Goal: Find specific page/section: Find specific page/section

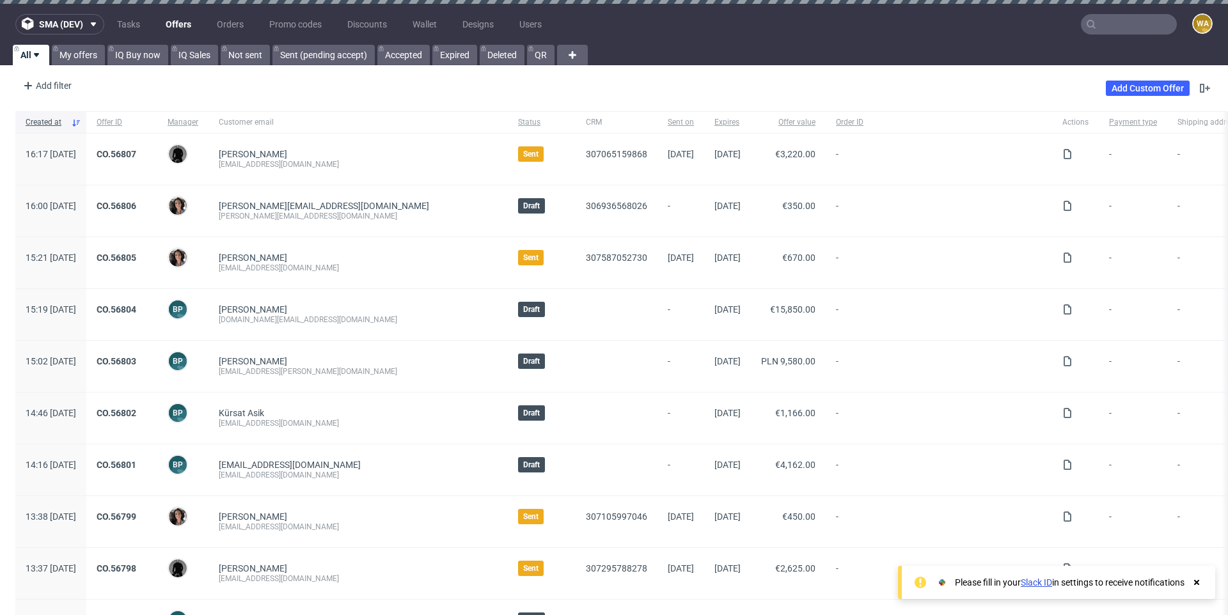
click at [1106, 24] on input "text" at bounding box center [1129, 24] width 96 height 20
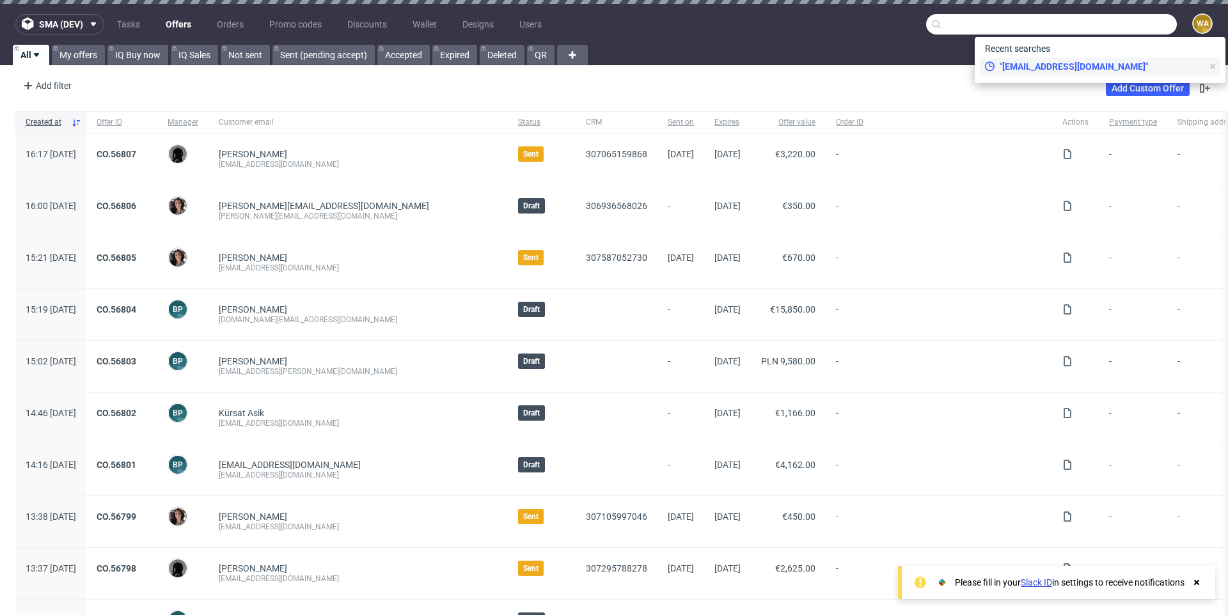
click at [1079, 64] on span ""[EMAIL_ADDRESS][DOMAIN_NAME]"" at bounding box center [1098, 66] width 208 height 13
type input "[EMAIL_ADDRESS][DOMAIN_NAME]"
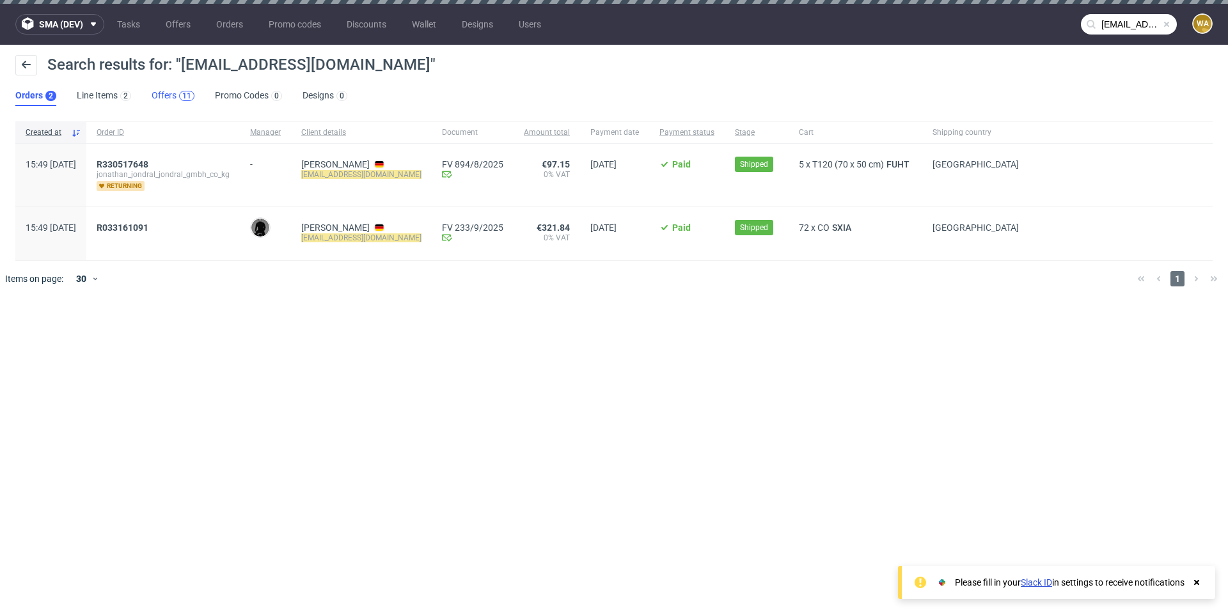
click at [180, 96] on div "11" at bounding box center [186, 96] width 15 height 10
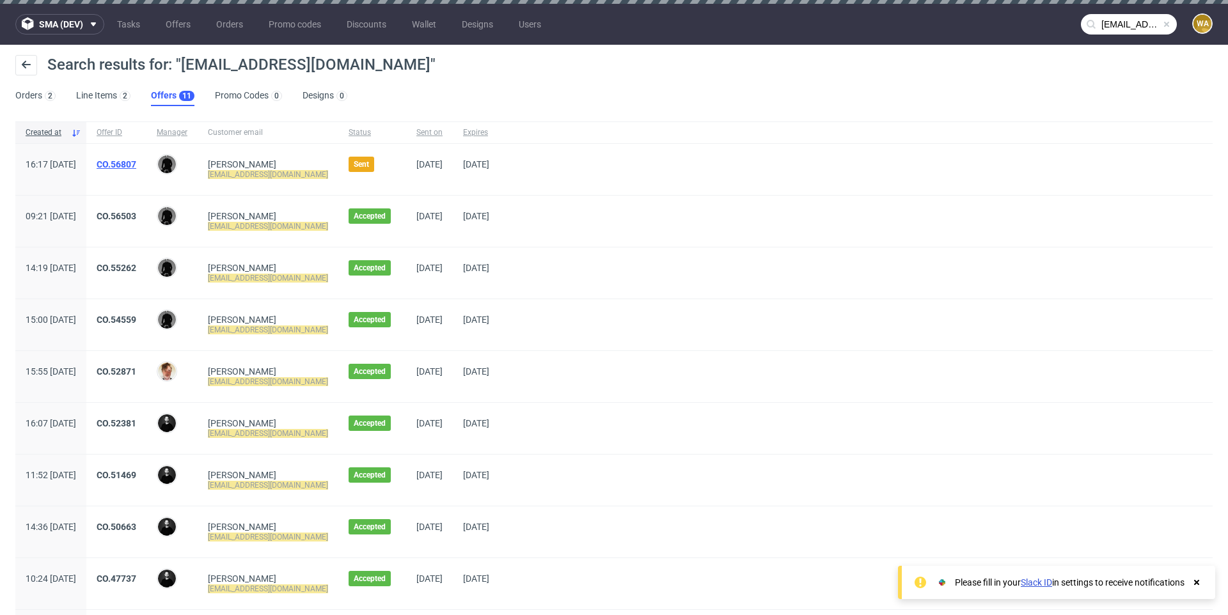
click at [136, 161] on link "CO.56807" at bounding box center [117, 164] width 40 height 10
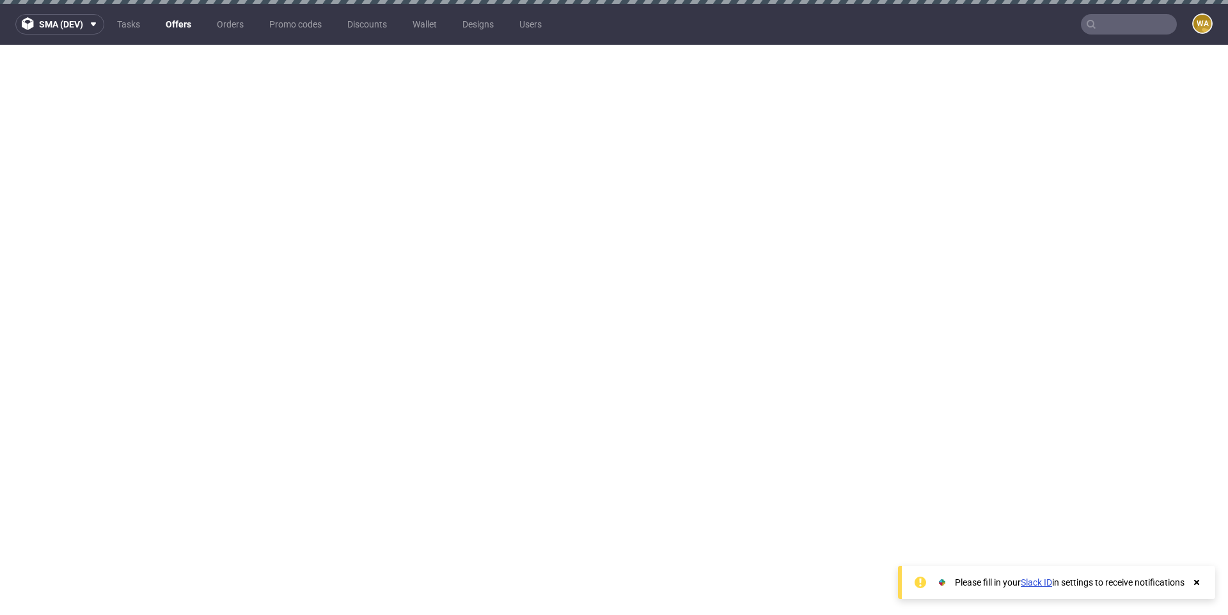
type input "[EMAIL_ADDRESS][DOMAIN_NAME]"
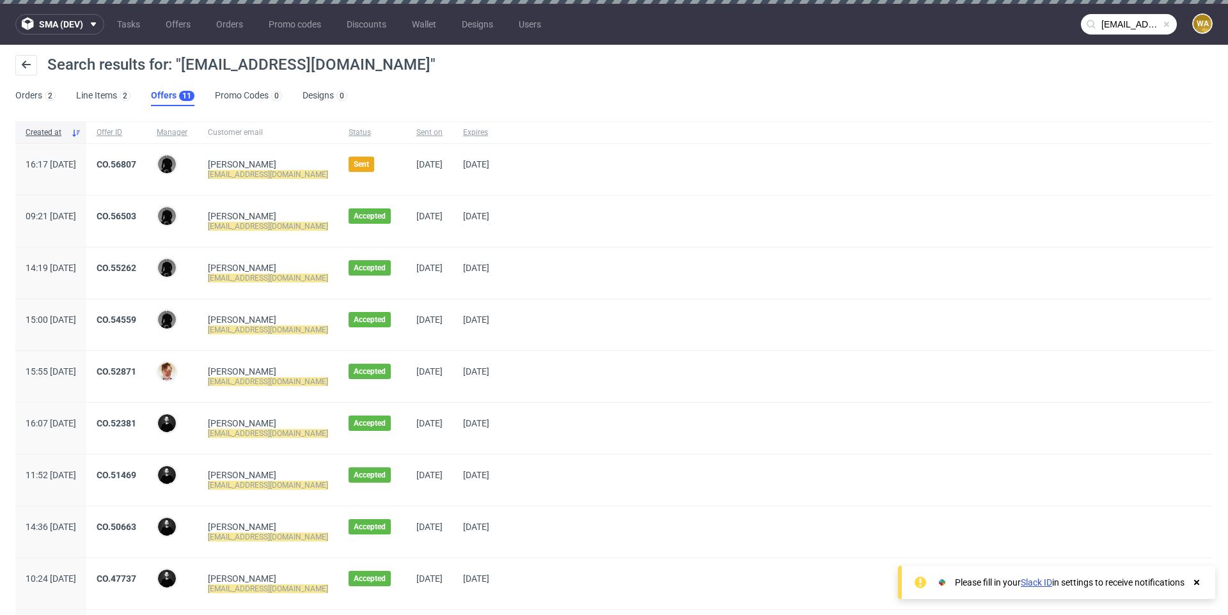
click at [584, 66] on div "Search results for: "[EMAIL_ADDRESS][DOMAIN_NAME]"" at bounding box center [613, 70] width 1197 height 31
